Goal: Task Accomplishment & Management: Complete application form

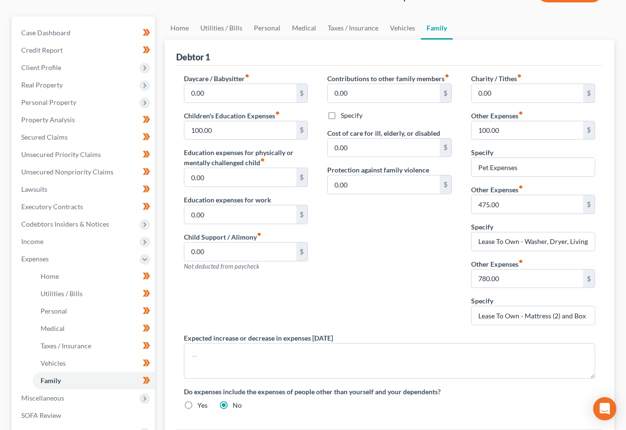
scroll to position [62, 0]
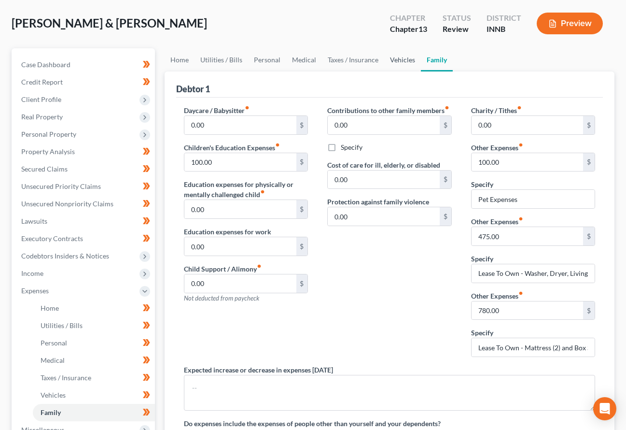
click at [395, 48] on link "Vehicles" at bounding box center [402, 59] width 37 height 23
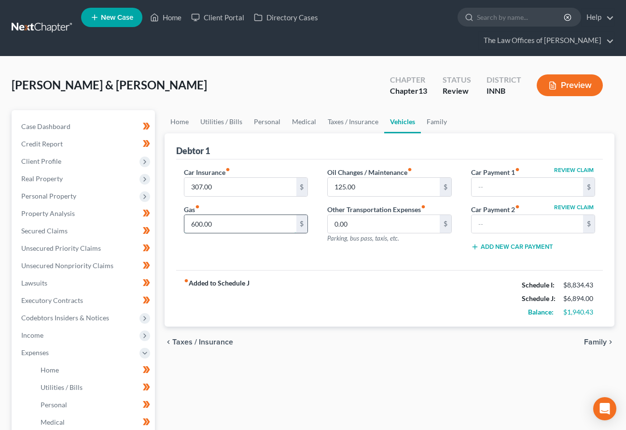
click at [225, 215] on input "600.00" at bounding box center [240, 224] width 112 height 18
click at [222, 215] on input "650.00" at bounding box center [240, 224] width 112 height 18
type input "600.00"
click at [338, 110] on link "Taxes / Insurance" at bounding box center [353, 121] width 62 height 23
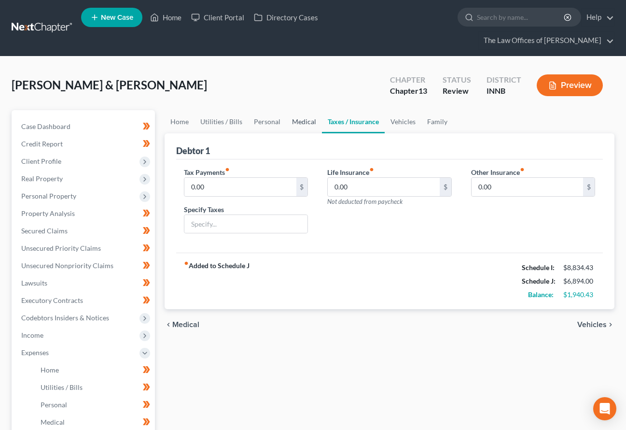
click at [292, 110] on link "Medical" at bounding box center [304, 121] width 36 height 23
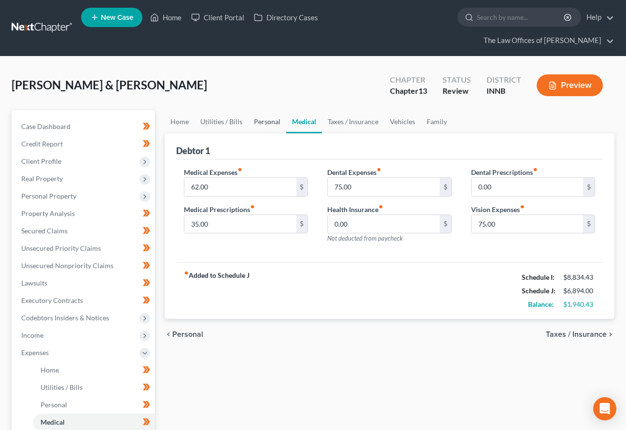
click at [264, 110] on link "Personal" at bounding box center [267, 121] width 38 height 23
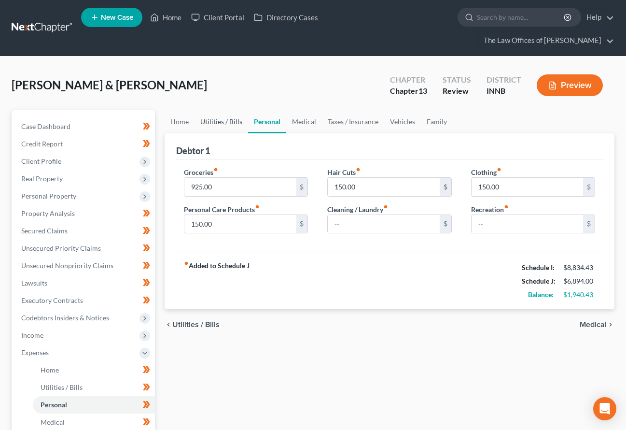
click at [232, 110] on link "Utilities / Bills" at bounding box center [222, 121] width 54 height 23
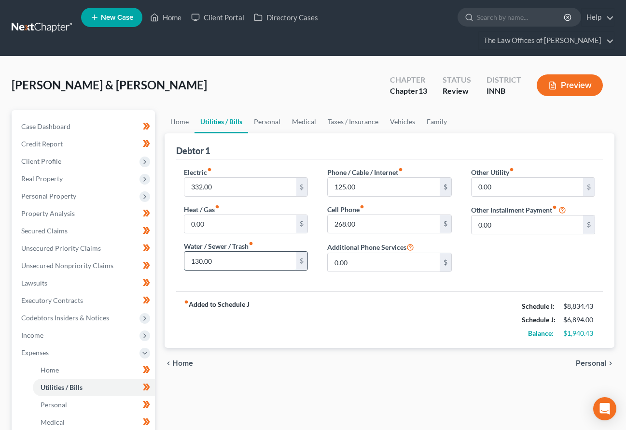
click at [237, 252] on input "130.00" at bounding box center [240, 261] width 112 height 18
type input "145.00"
click at [178, 110] on link "Home" at bounding box center [180, 121] width 30 height 23
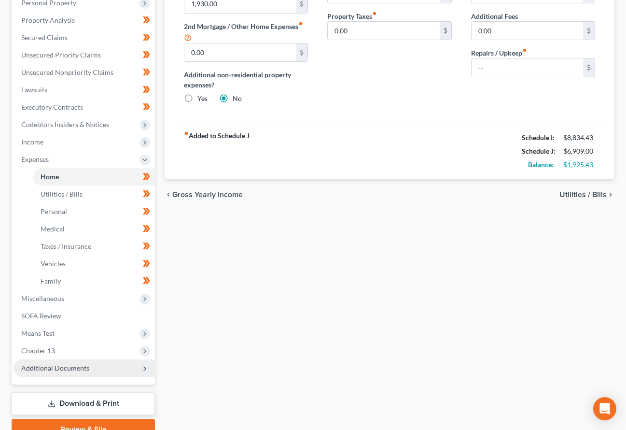
scroll to position [223, 0]
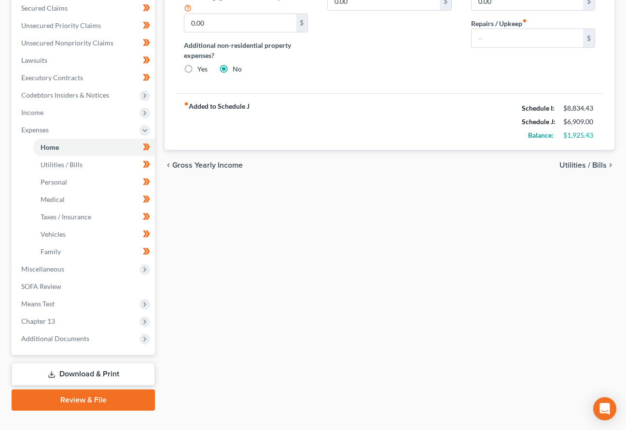
click at [74, 363] on link "Download & Print" at bounding box center [83, 374] width 143 height 23
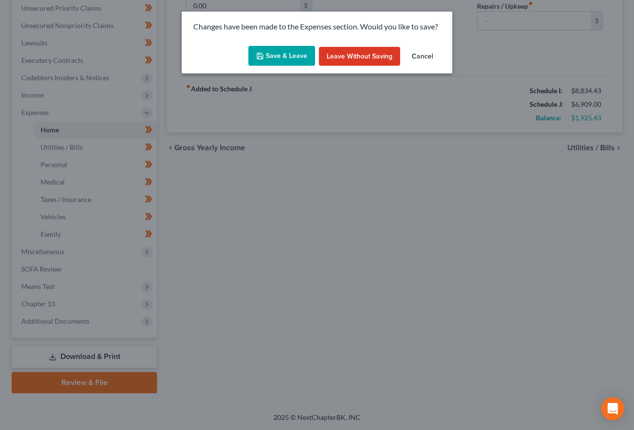
click at [262, 50] on button "Save & Leave" at bounding box center [281, 56] width 67 height 20
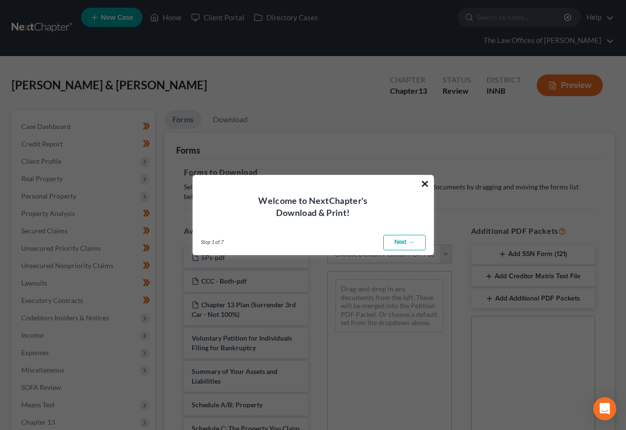
click at [421, 180] on button "×" at bounding box center [425, 183] width 9 height 15
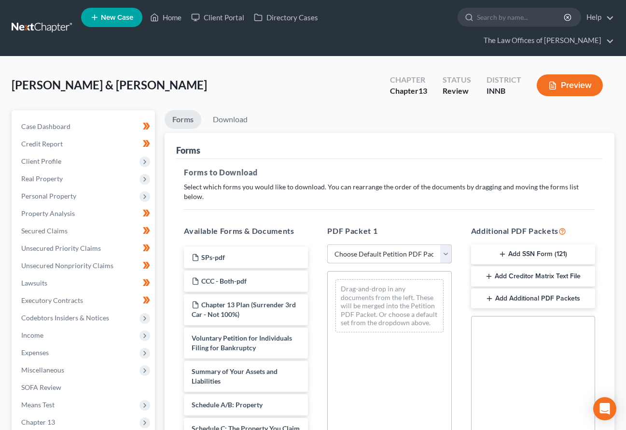
click at [380, 244] on select "Choose Default Petition PDF Packet Complete Bankruptcy Petition (all forms and …" at bounding box center [389, 253] width 124 height 19
select select "0"
click at [327, 244] on select "Choose Default Petition PDF Packet Complete Bankruptcy Petition (all forms and …" at bounding box center [389, 253] width 124 height 19
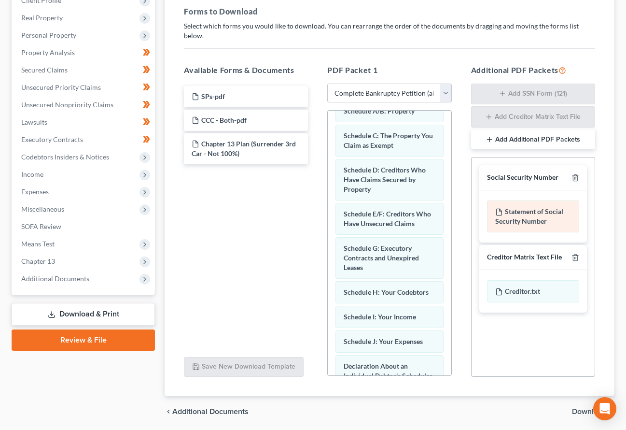
scroll to position [168, 0]
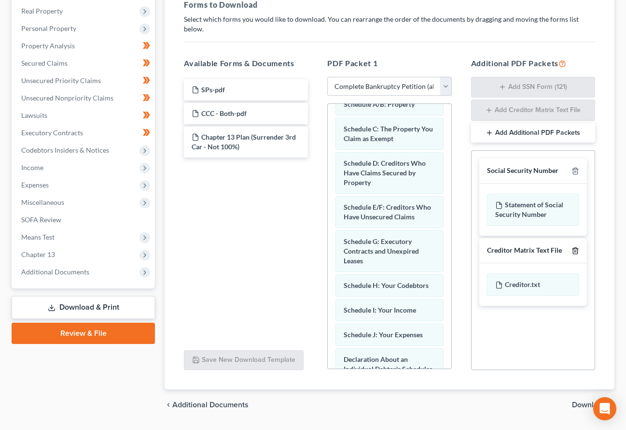
click at [575, 247] on icon "button" at bounding box center [576, 251] width 8 height 8
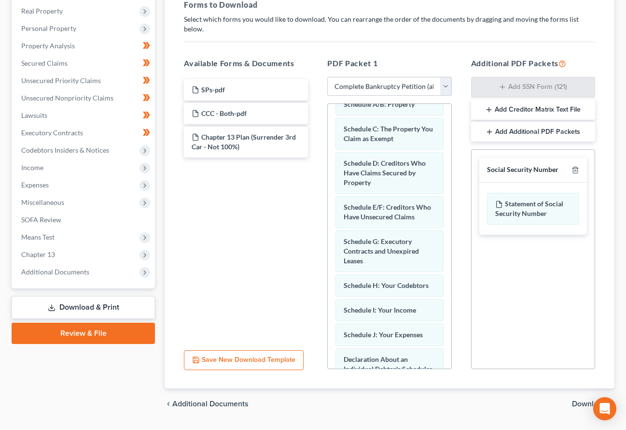
scroll to position [167, 0]
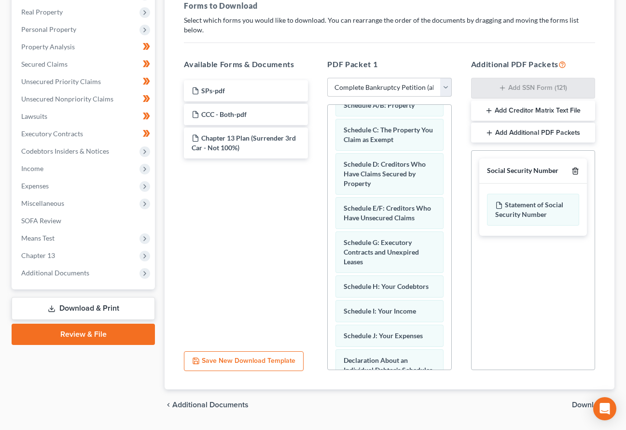
click at [575, 171] on line "button" at bounding box center [575, 172] width 0 height 2
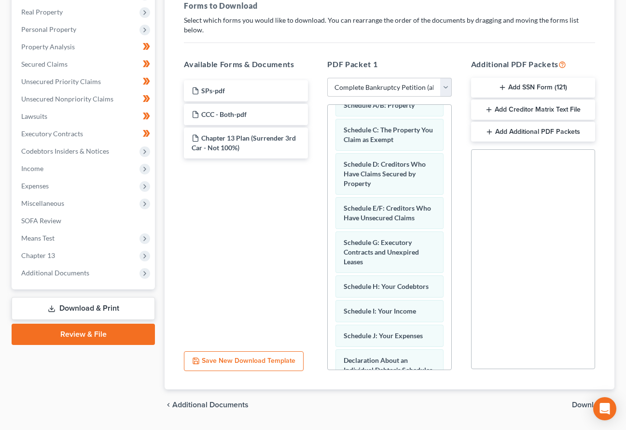
click at [587, 401] on span "Download" at bounding box center [589, 405] width 35 height 8
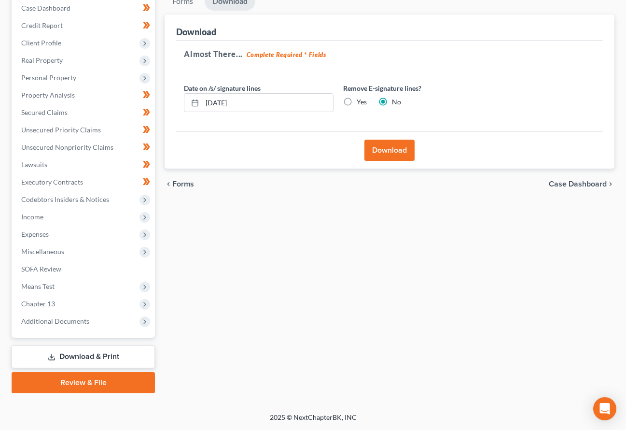
scroll to position [101, 0]
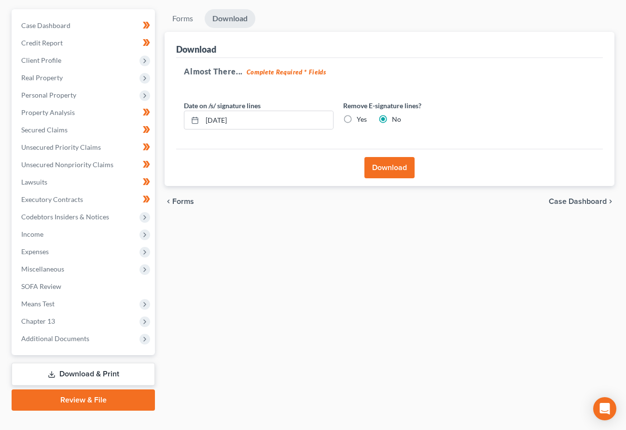
click at [399, 157] on button "Download" at bounding box center [390, 167] width 50 height 21
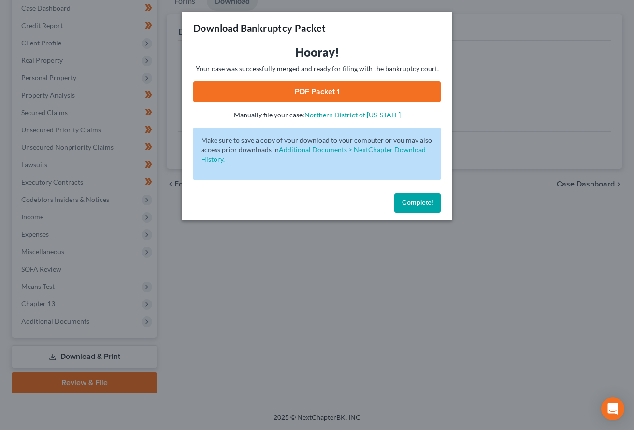
click at [318, 89] on link "PDF Packet 1" at bounding box center [316, 91] width 247 height 21
click at [365, 264] on div "Download Bankruptcy Packet Hooray! Your case was successfully merged and ready …" at bounding box center [317, 215] width 634 height 430
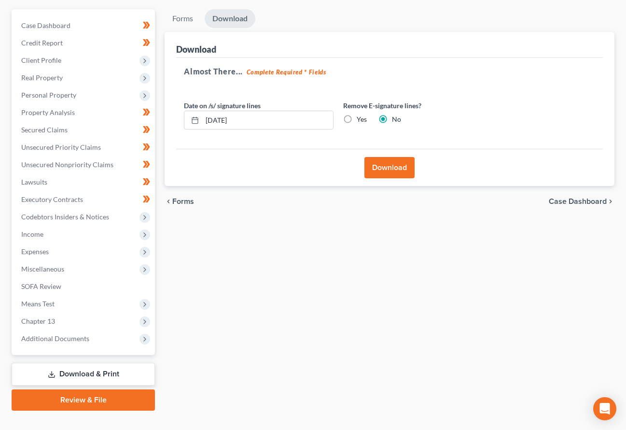
click at [177, 270] on div "Forms Download Forms Forms to Download Select which forms you would like to dow…" at bounding box center [390, 209] width 460 height 401
click at [65, 312] on span "Chapter 13" at bounding box center [84, 320] width 141 height 17
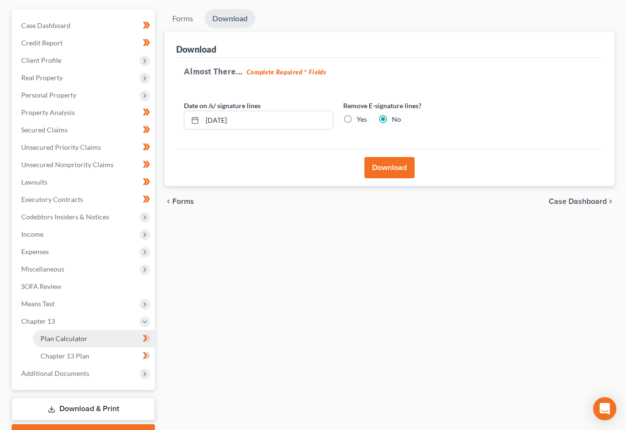
click at [68, 334] on span "Plan Calculator" at bounding box center [64, 338] width 47 height 8
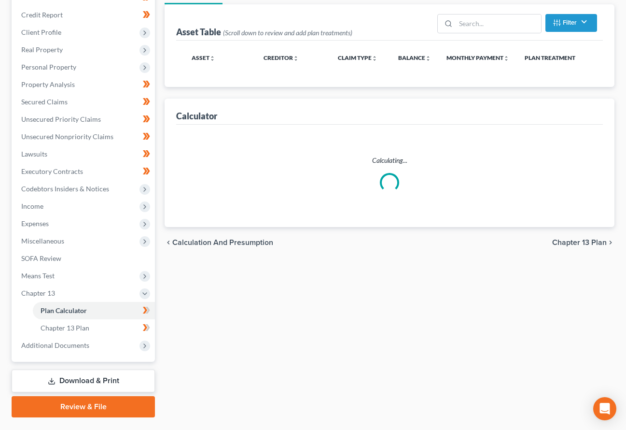
scroll to position [200, 0]
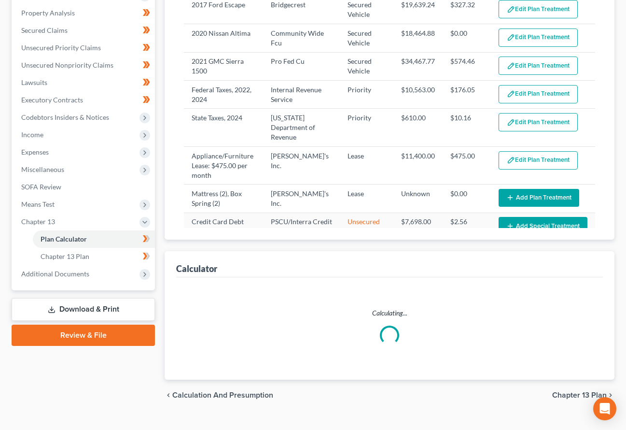
select select "59"
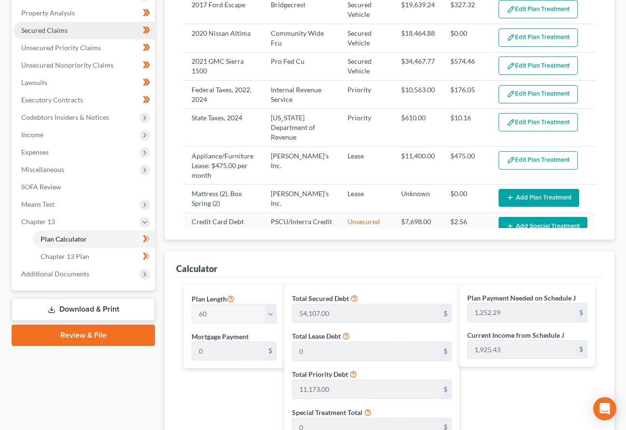
scroll to position [0, 0]
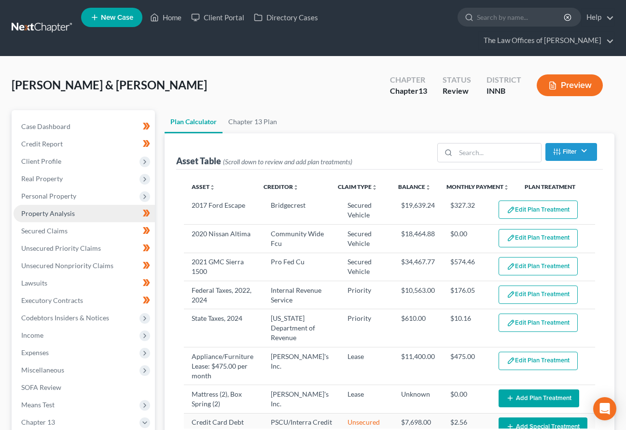
click at [57, 209] on span "Property Analysis" at bounding box center [48, 213] width 54 height 8
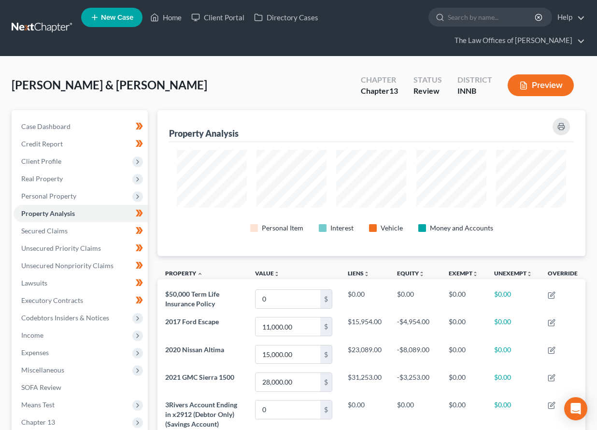
scroll to position [482788, 482506]
click at [39, 32] on link at bounding box center [43, 27] width 62 height 17
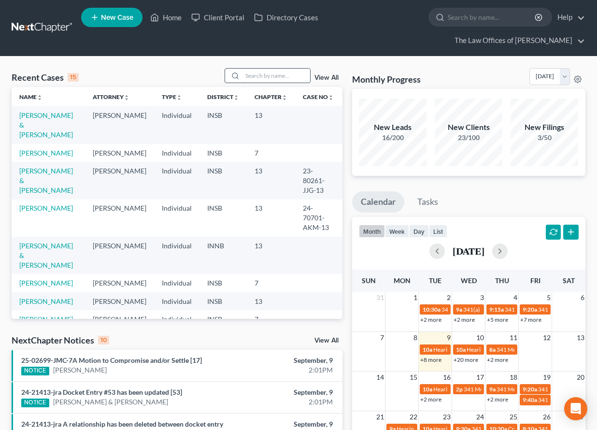
click at [250, 74] on input "search" at bounding box center [276, 76] width 68 height 14
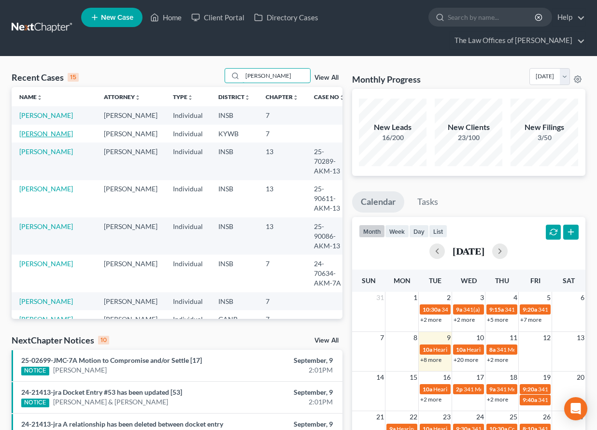
type input "jones"
click at [48, 137] on link "[PERSON_NAME]" at bounding box center [46, 133] width 54 height 8
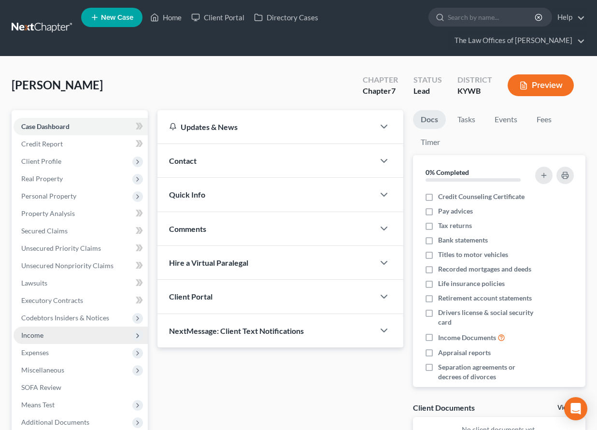
click at [50, 339] on span "Income" at bounding box center [81, 334] width 134 height 17
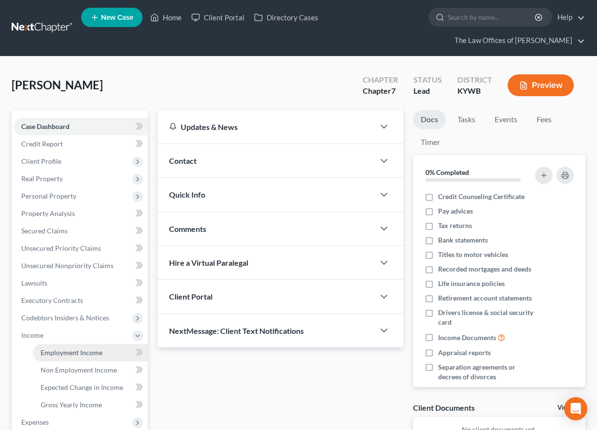
click at [50, 353] on span "Employment Income" at bounding box center [72, 352] width 62 height 8
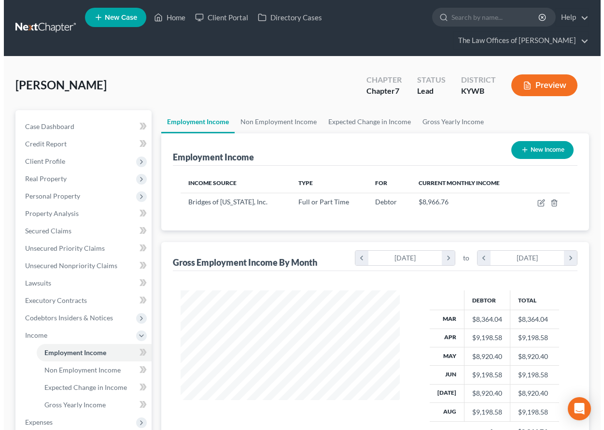
scroll to position [173, 238]
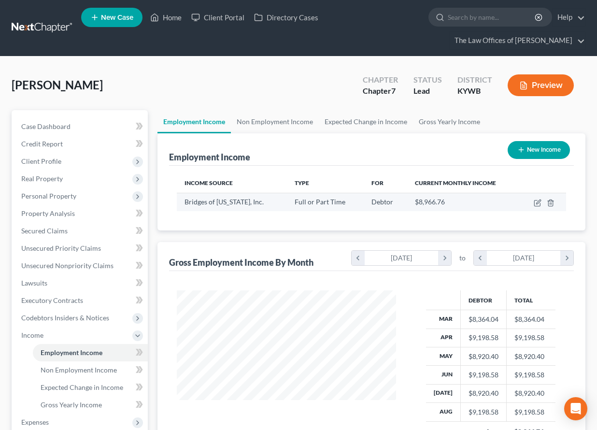
click at [532, 203] on td at bounding box center [542, 202] width 47 height 18
click at [536, 203] on icon "button" at bounding box center [538, 203] width 8 height 8
select select "0"
select select "15"
select select "0"
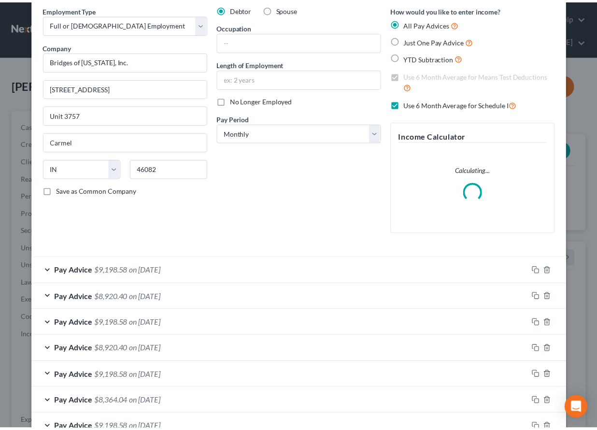
scroll to position [8, 0]
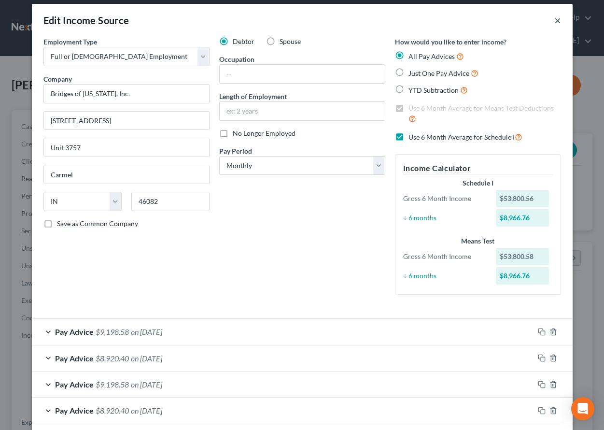
click at [554, 21] on button "×" at bounding box center [557, 20] width 7 height 12
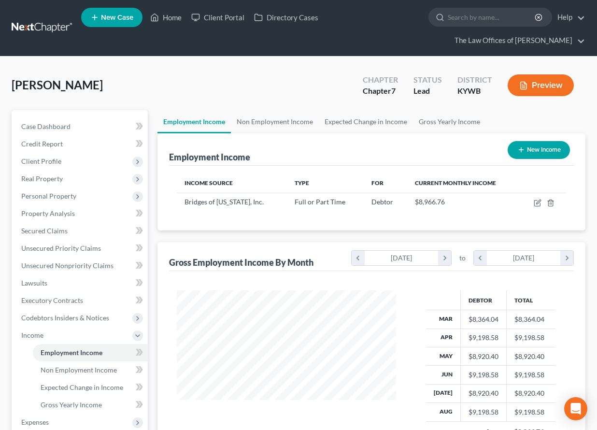
scroll to position [97, 0]
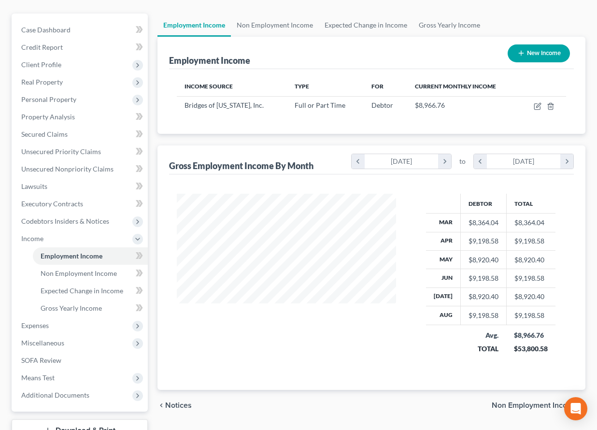
click at [352, 396] on div "chevron_left Notices Non Employment Income chevron_right" at bounding box center [371, 405] width 428 height 31
click at [325, 369] on div "Debtor Total Mar $8,364.04 $8,364.04 Apr $9,198.58 $9,198.58 May $8,920.40 $8,9…" at bounding box center [371, 281] width 405 height 215
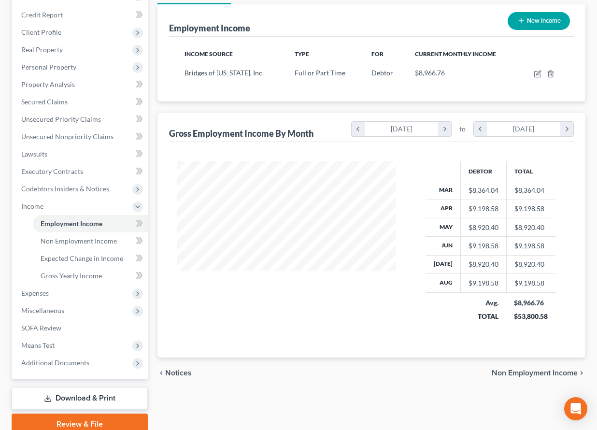
click at [271, 331] on div at bounding box center [286, 247] width 239 height 173
click at [51, 293] on span "Expenses" at bounding box center [81, 292] width 134 height 17
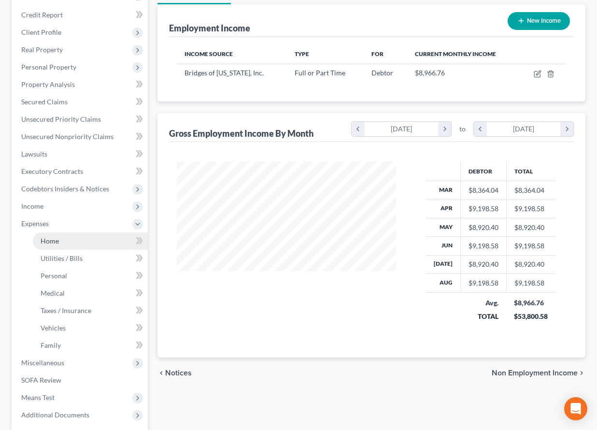
click at [56, 247] on link "Home" at bounding box center [90, 240] width 115 height 17
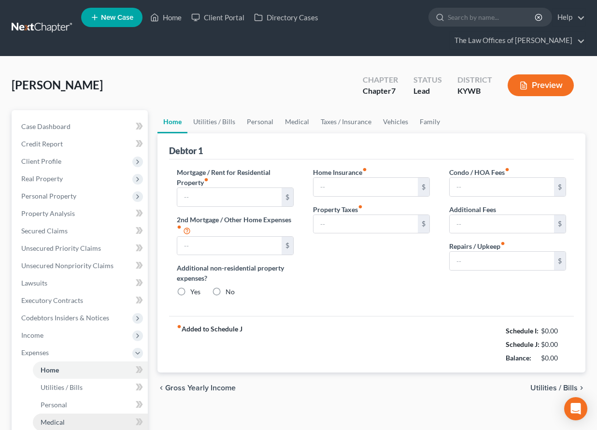
type input "725.00"
type input "0.00"
radio input "true"
type input "150.00"
type input "0.00"
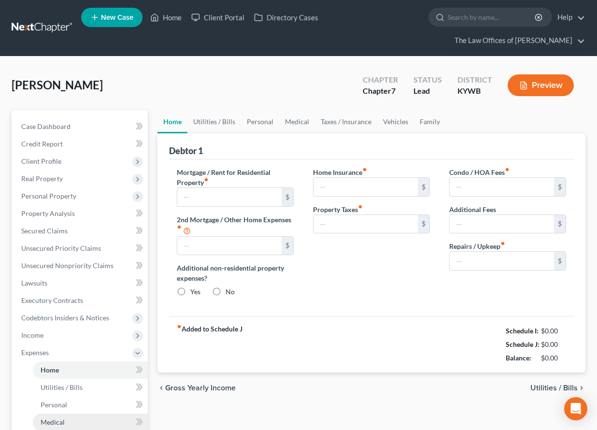
type input "0.00"
type input "100.00"
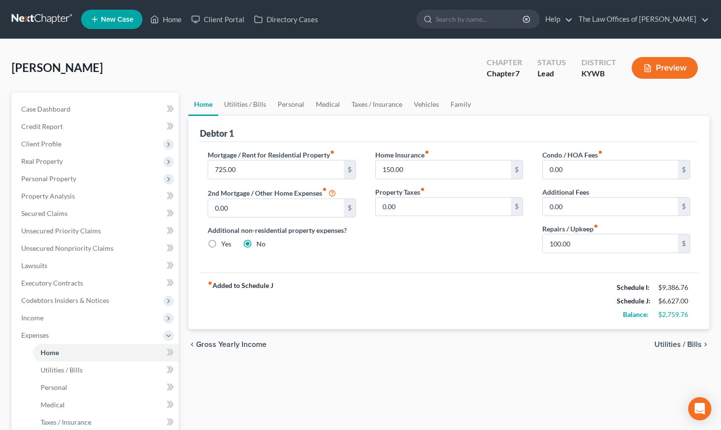
click at [42, 17] on link at bounding box center [43, 19] width 62 height 17
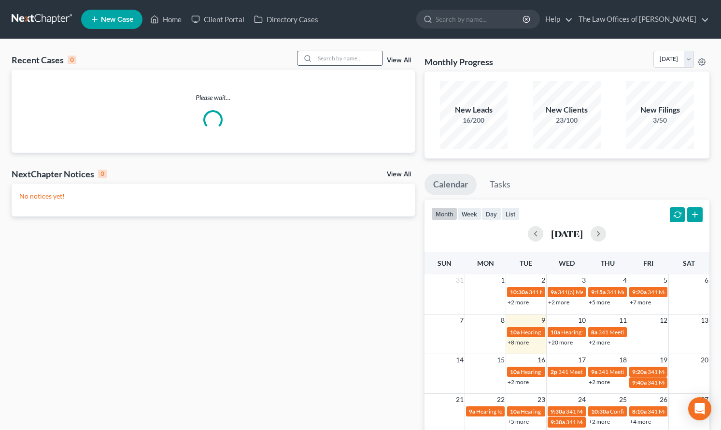
click at [326, 56] on input "search" at bounding box center [349, 58] width 68 height 14
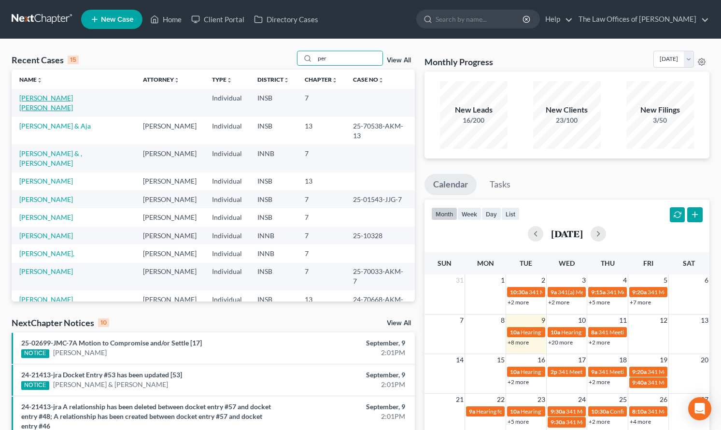
type input "per"
click at [73, 94] on link "Peraza Figueroa, Amilcar" at bounding box center [46, 103] width 54 height 18
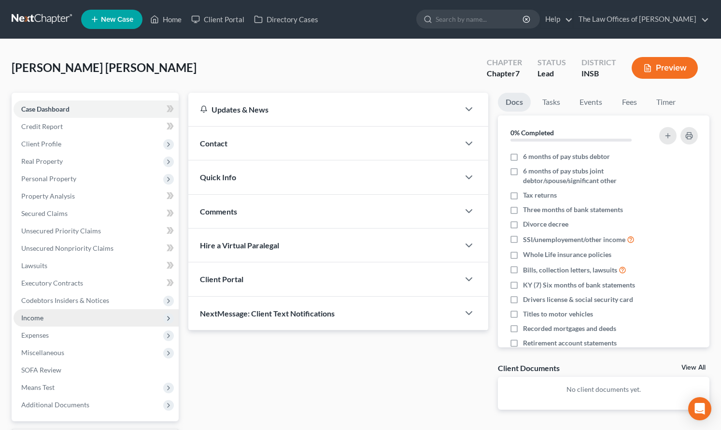
click at [39, 314] on span "Income" at bounding box center [32, 317] width 22 height 8
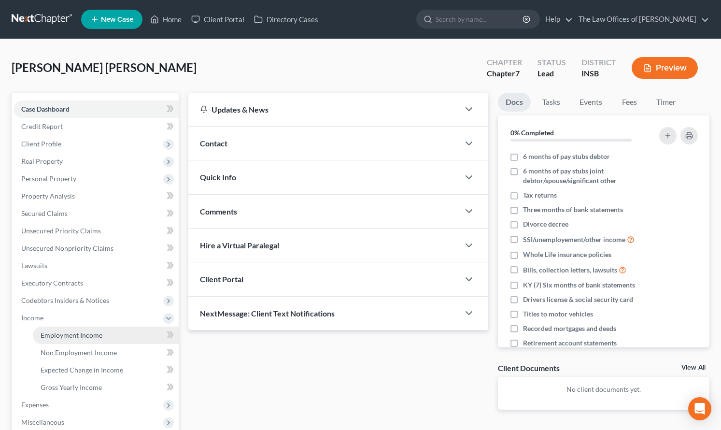
click at [52, 329] on link "Employment Income" at bounding box center [106, 334] width 146 height 17
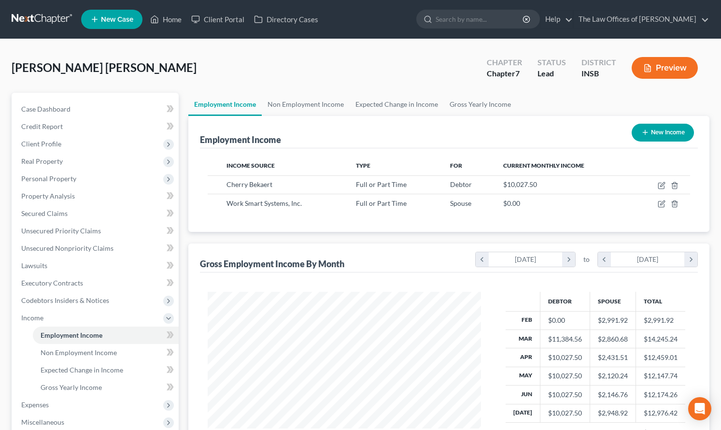
scroll to position [97, 0]
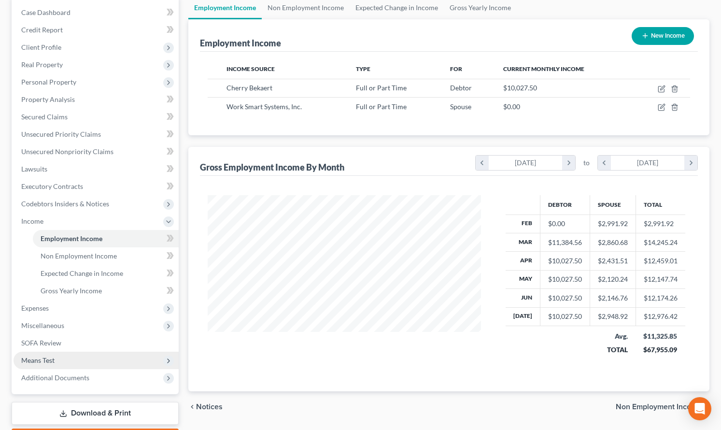
click at [54, 360] on span "Means Test" at bounding box center [37, 360] width 33 height 8
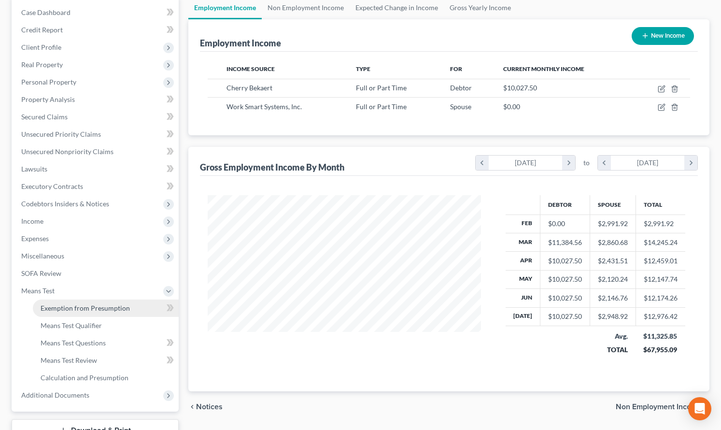
click at [66, 309] on span "Exemption from Presumption" at bounding box center [85, 308] width 89 height 8
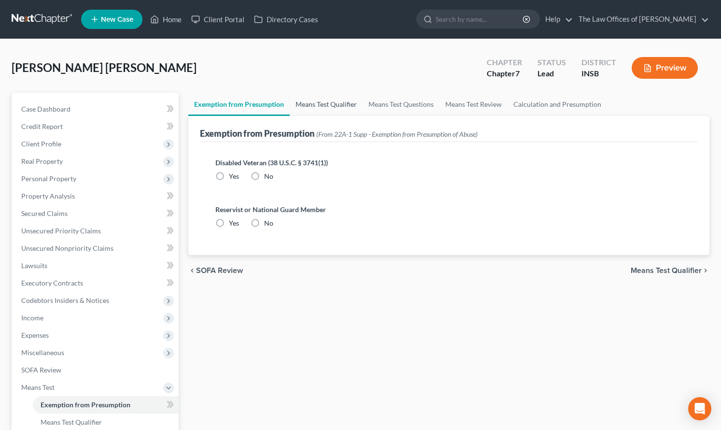
click at [308, 103] on link "Means Test Qualifier" at bounding box center [326, 104] width 73 height 23
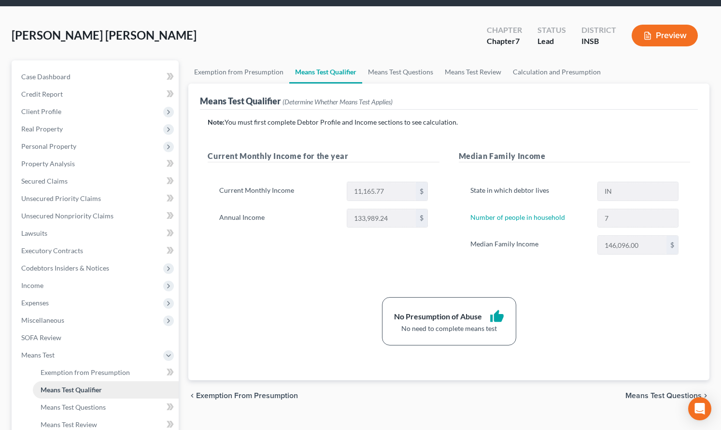
scroll to position [97, 0]
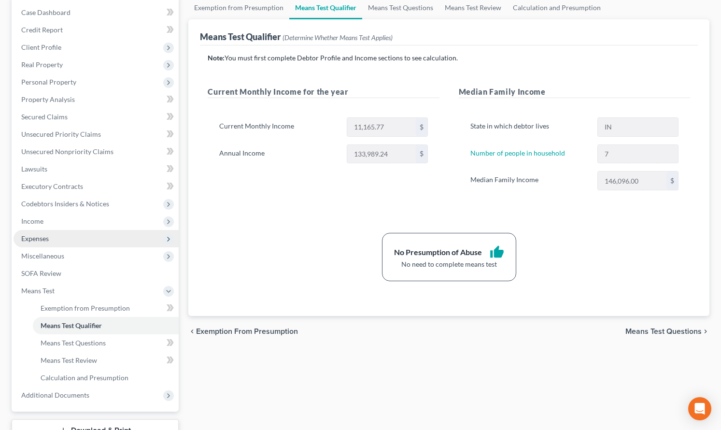
click at [62, 237] on span "Expenses" at bounding box center [96, 238] width 165 height 17
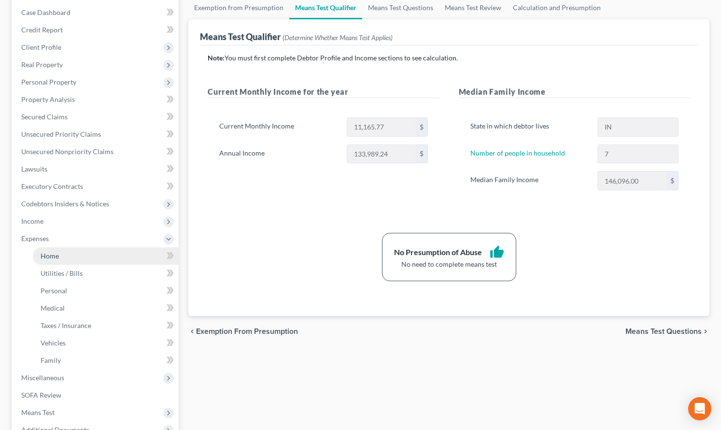
click at [62, 253] on link "Home" at bounding box center [106, 255] width 146 height 17
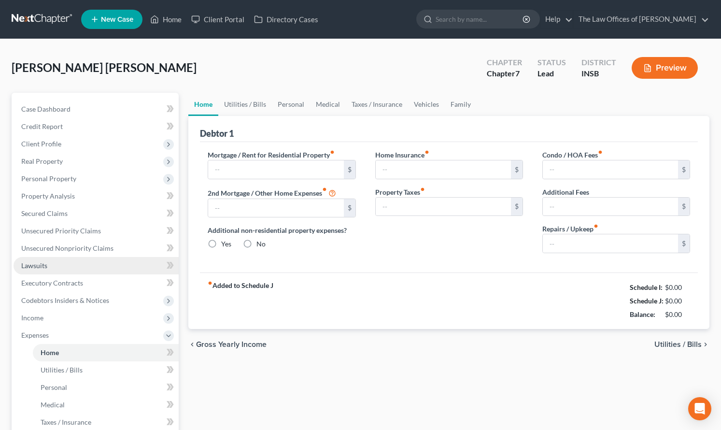
type input "1,600.00"
type input "0.00"
radio input "true"
type input "20.00"
type input "0.00"
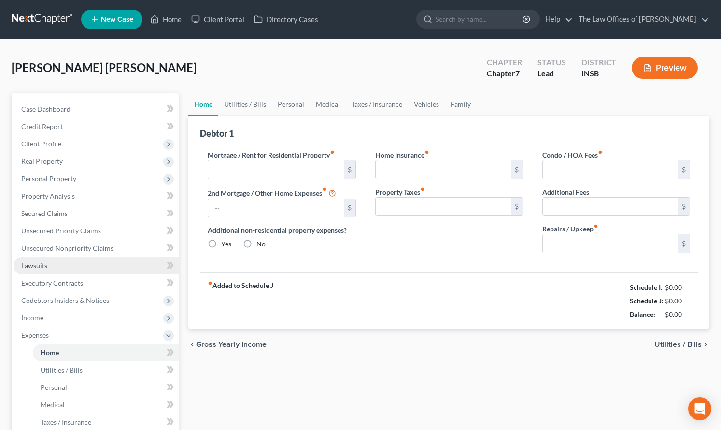
type input "0.00"
type input "100.00"
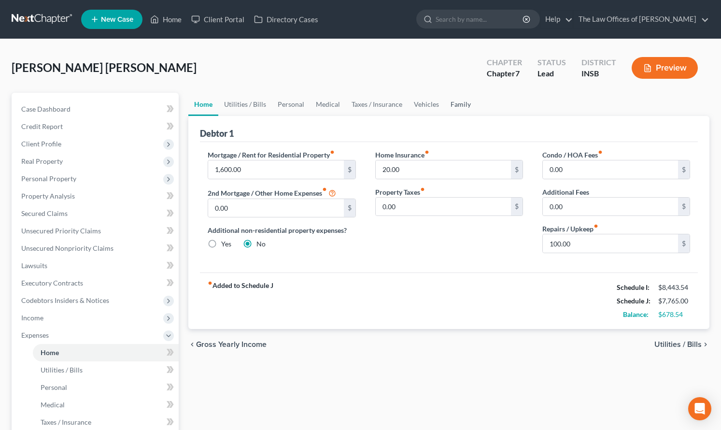
click at [453, 105] on link "Family" at bounding box center [461, 104] width 32 height 23
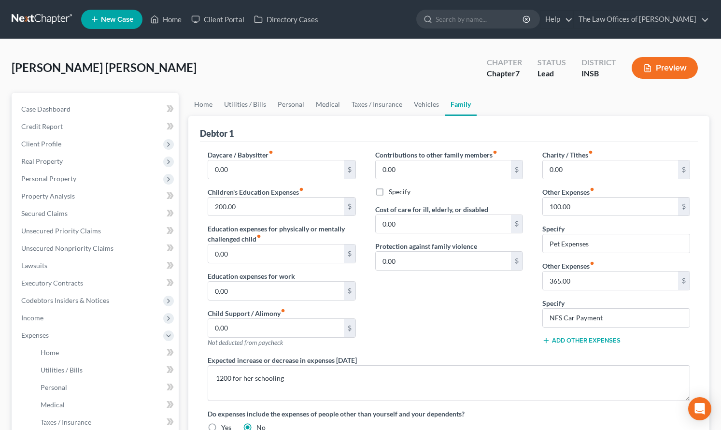
scroll to position [64, 0]
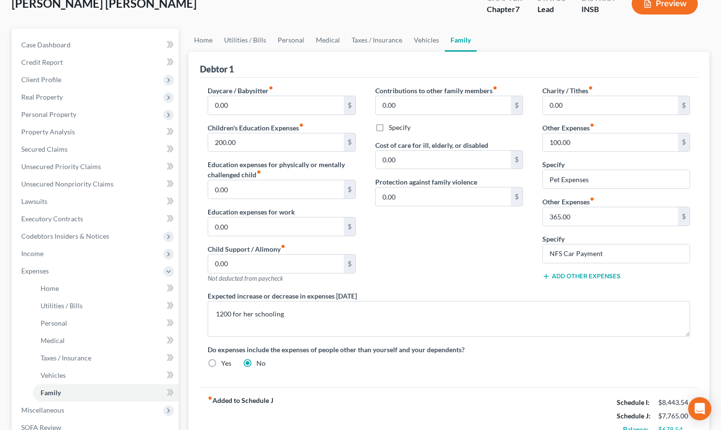
click at [183, 210] on div "Case Dashboard Payments Invoices Payments Payments Credit Report Client Profile" at bounding box center [95, 281] width 177 height 506
click at [214, 26] on div "Peraza Figueroa, Amilcar Upgraded Chapter Chapter 7 Status Lead District INSB P…" at bounding box center [361, 7] width 698 height 42
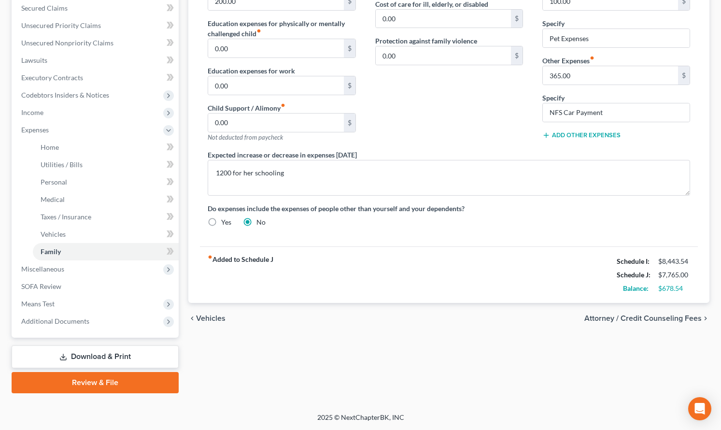
scroll to position [0, 0]
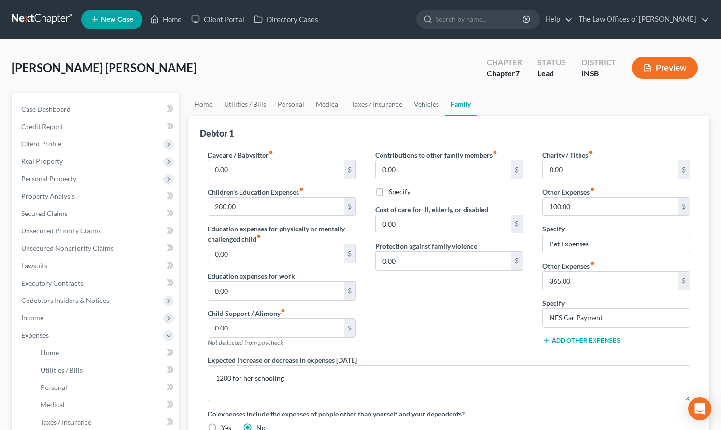
click at [39, 15] on link at bounding box center [43, 19] width 62 height 17
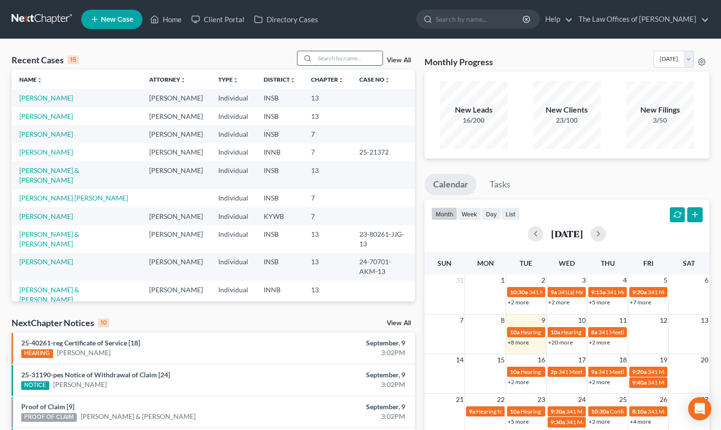
click at [321, 59] on input "search" at bounding box center [349, 58] width 68 height 14
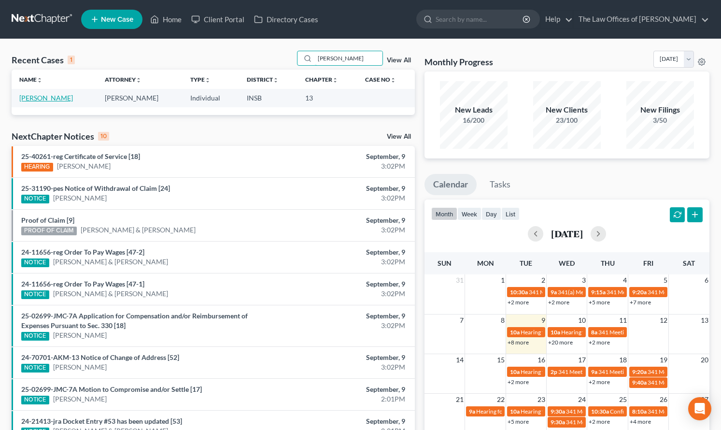
type input "[PERSON_NAME]"
click at [51, 101] on link "[PERSON_NAME]" at bounding box center [46, 98] width 54 height 8
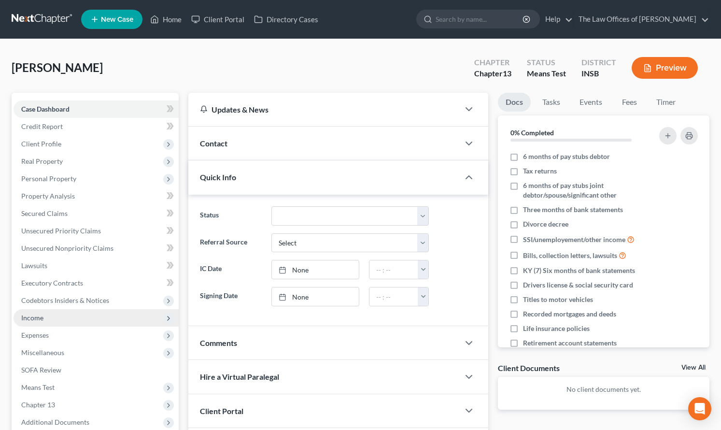
click at [47, 319] on span "Income" at bounding box center [96, 317] width 165 height 17
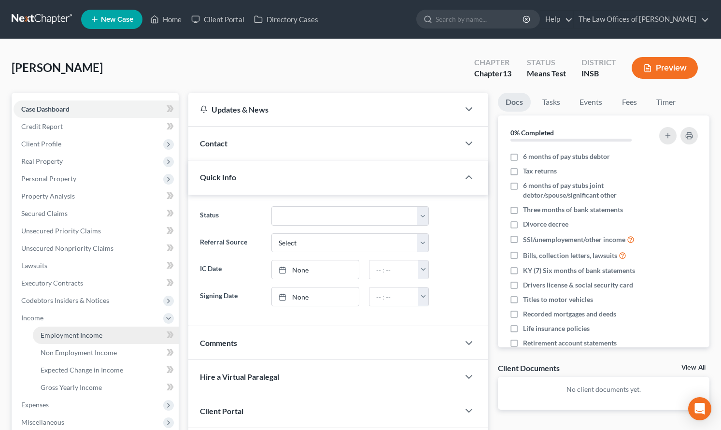
click at [56, 331] on span "Employment Income" at bounding box center [72, 335] width 62 height 8
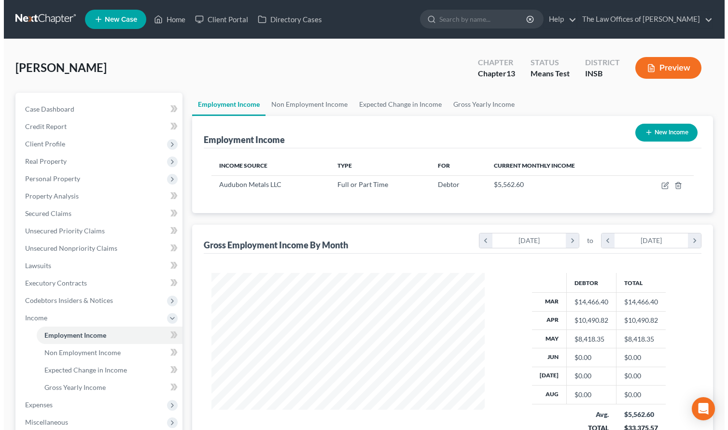
scroll to position [32, 0]
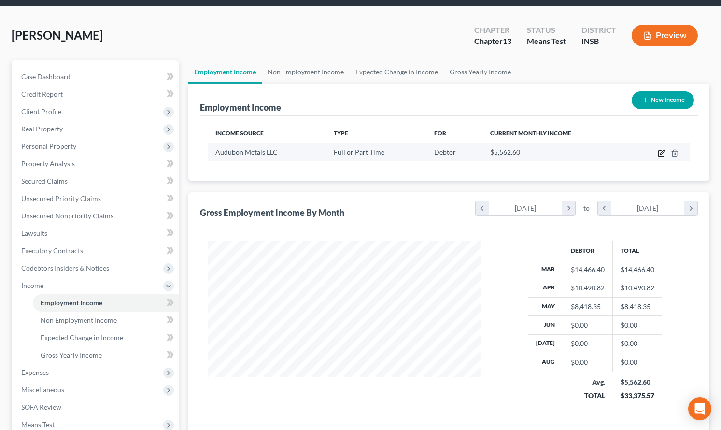
click at [659, 152] on icon "button" at bounding box center [662, 153] width 8 height 8
select select "0"
select select "3"
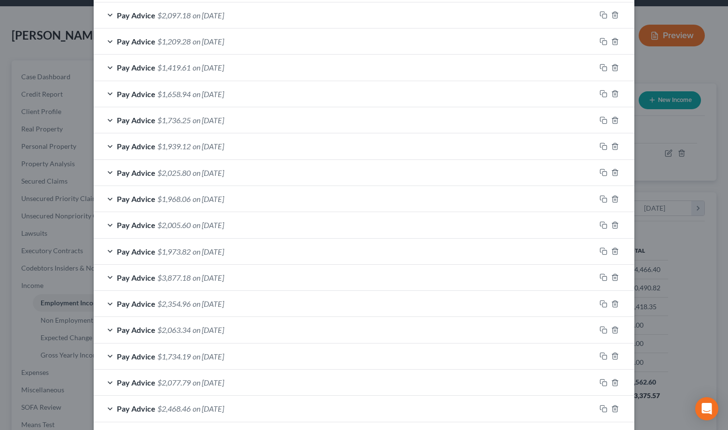
scroll to position [142, 0]
